Goal: Task Accomplishment & Management: Manage account settings

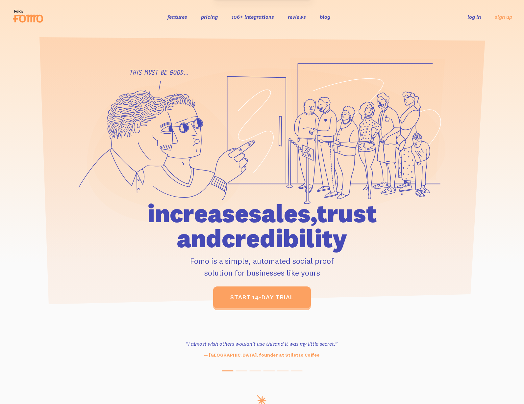
click at [472, 17] on link "log in" at bounding box center [474, 16] width 13 height 7
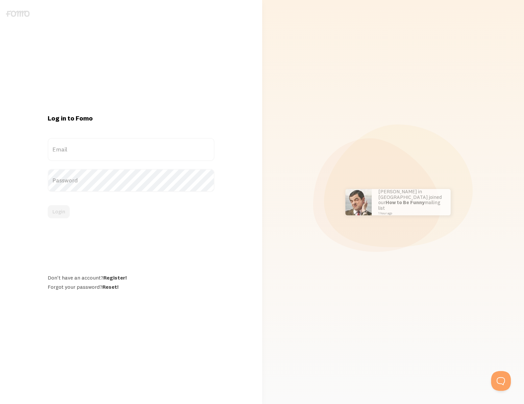
click at [71, 150] on label "Email" at bounding box center [131, 149] width 167 height 23
click at [71, 150] on input "Email" at bounding box center [131, 149] width 167 height 23
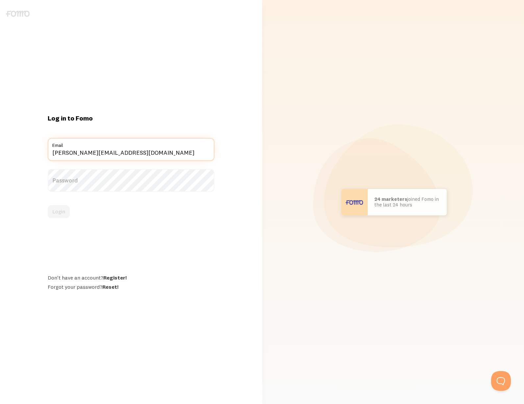
type input "[PERSON_NAME][EMAIL_ADDRESS][DOMAIN_NAME]"
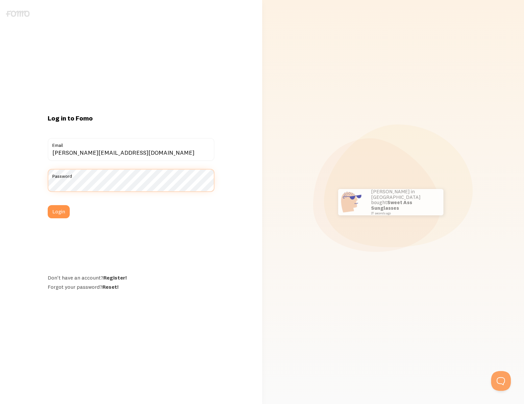
click at [48, 205] on button "Login" at bounding box center [59, 211] width 22 height 13
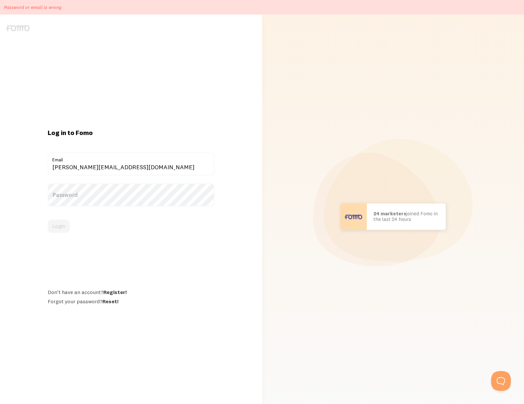
click at [77, 190] on label "Password" at bounding box center [131, 194] width 167 height 23
click at [48, 220] on button "Login" at bounding box center [59, 226] width 22 height 13
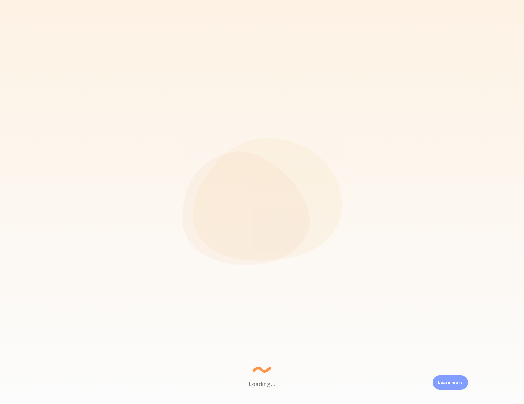
scroll to position [173, 417]
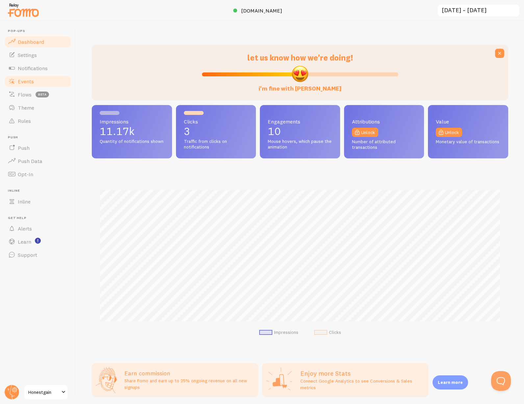
click at [30, 81] on span "Events" at bounding box center [26, 81] width 16 height 7
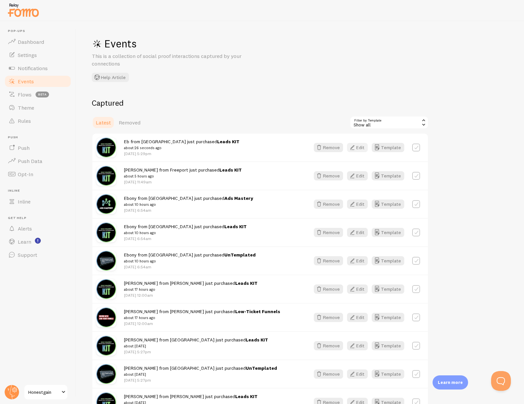
click at [363, 150] on button "Edit" at bounding box center [357, 147] width 21 height 9
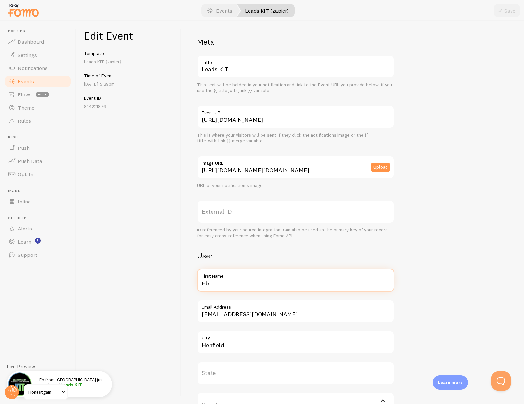
click at [211, 289] on input "Eb" at bounding box center [296, 280] width 198 height 23
type input "Jenny"
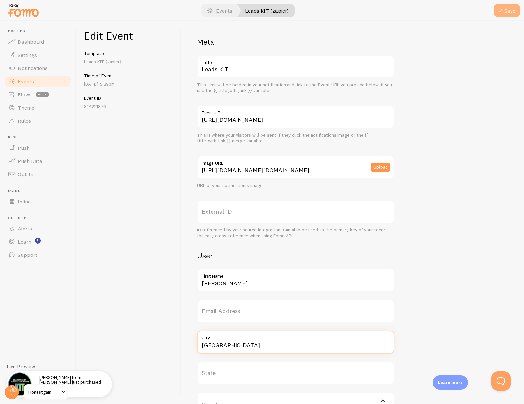
type input "Summerville"
click at [502, 12] on icon "submit" at bounding box center [501, 11] width 8 height 8
